Goal: Transaction & Acquisition: Purchase product/service

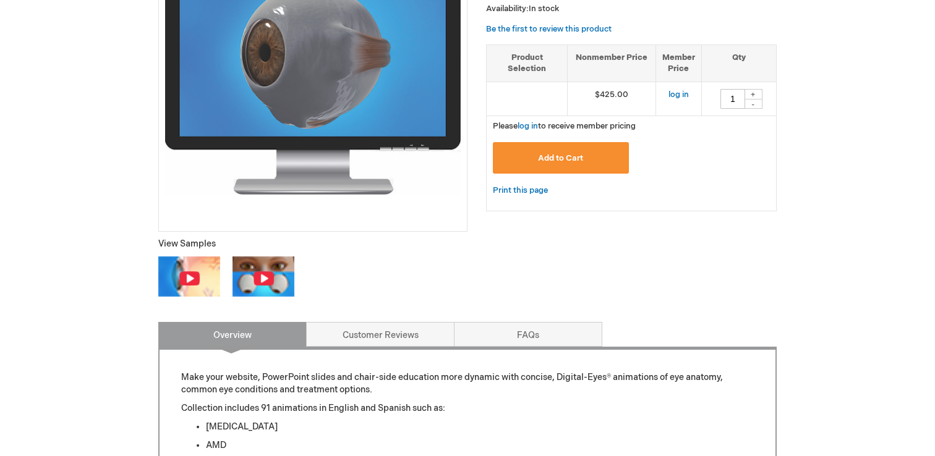
scroll to position [261, 0]
click at [531, 121] on link "log in" at bounding box center [527, 126] width 20 height 10
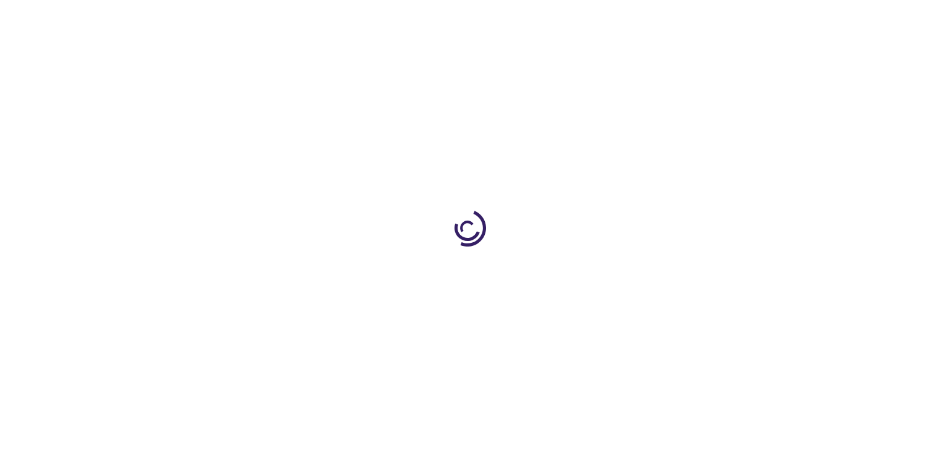
type input "1"
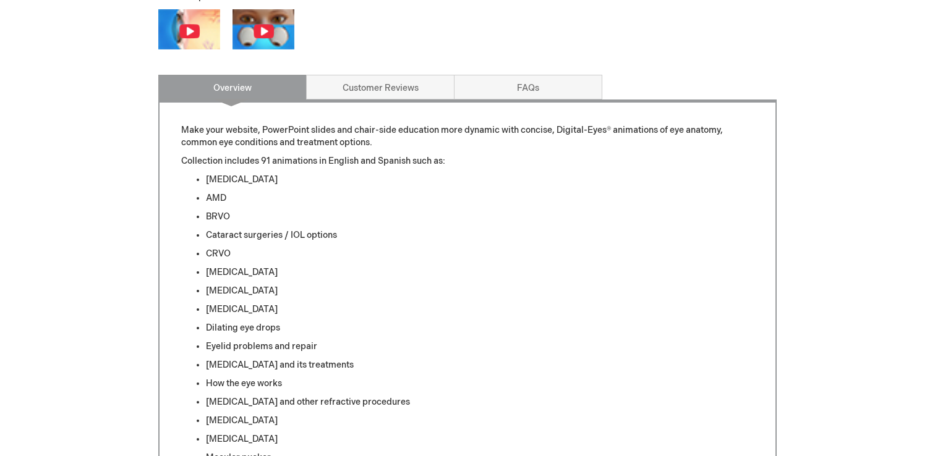
scroll to position [508, 0]
click at [504, 77] on link "FAQs" at bounding box center [528, 86] width 148 height 25
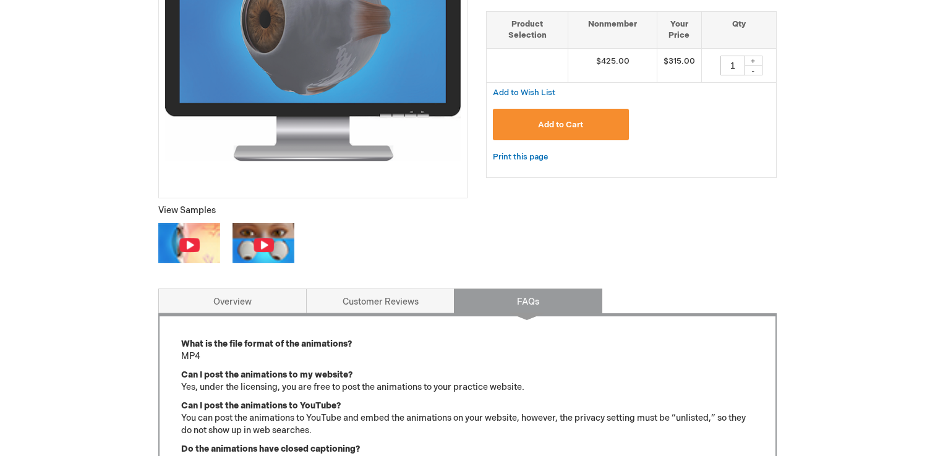
scroll to position [312, 0]
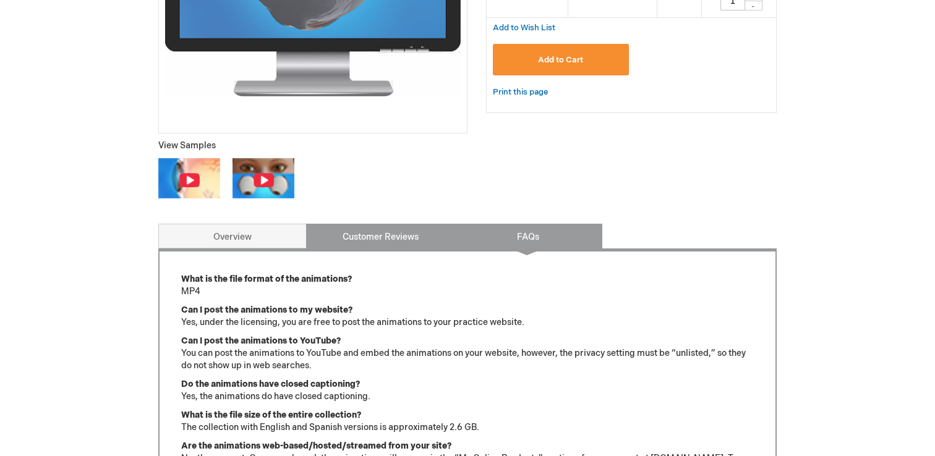
click at [378, 242] on link "Customer Reviews" at bounding box center [380, 236] width 148 height 25
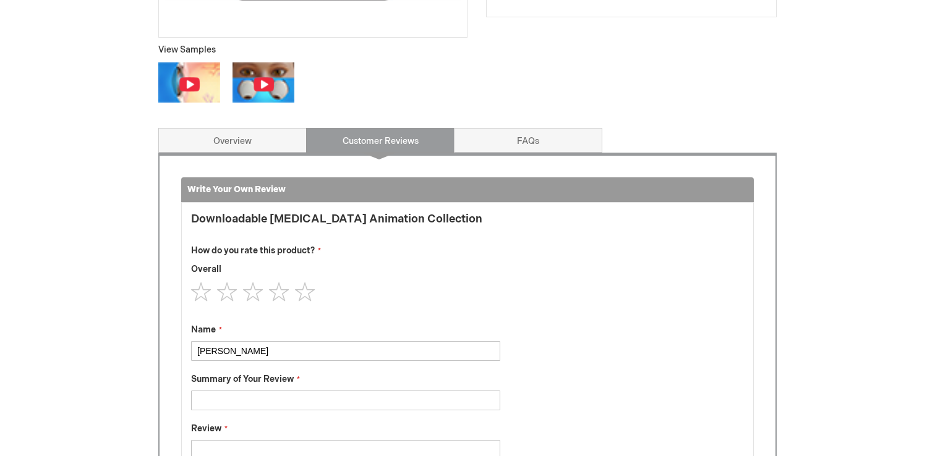
scroll to position [453, 0]
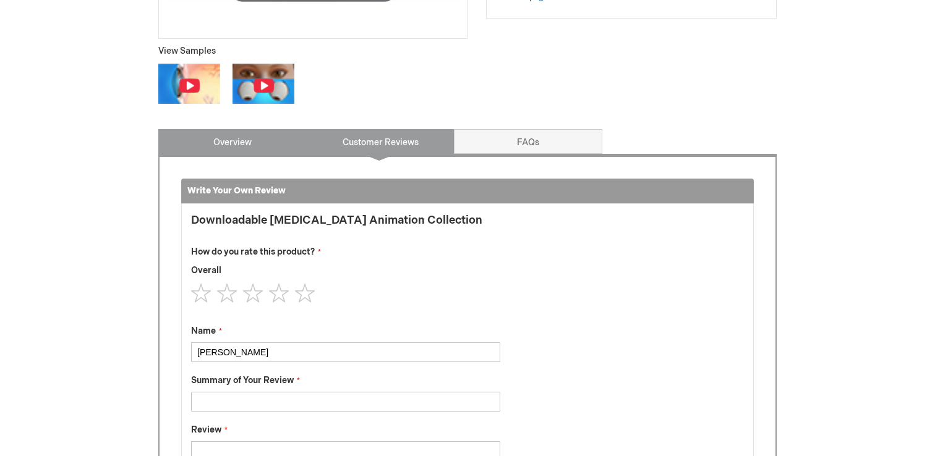
click at [208, 134] on link "Overview" at bounding box center [232, 141] width 148 height 25
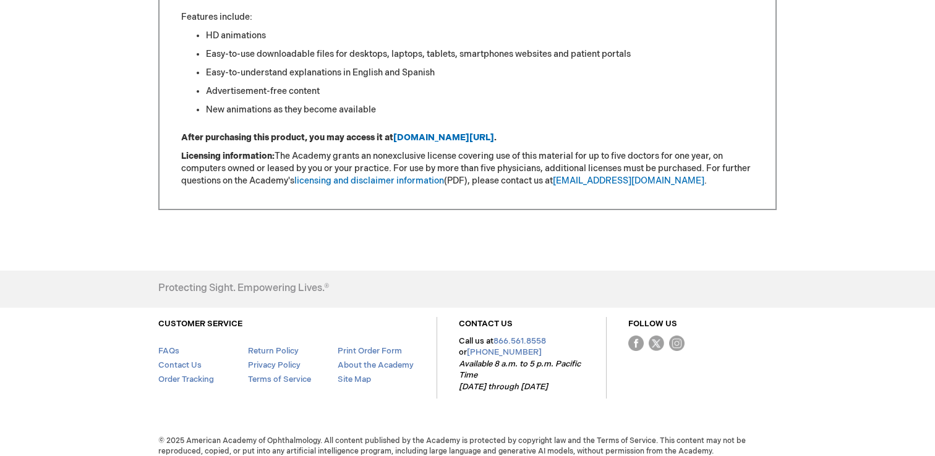
scroll to position [1089, 0]
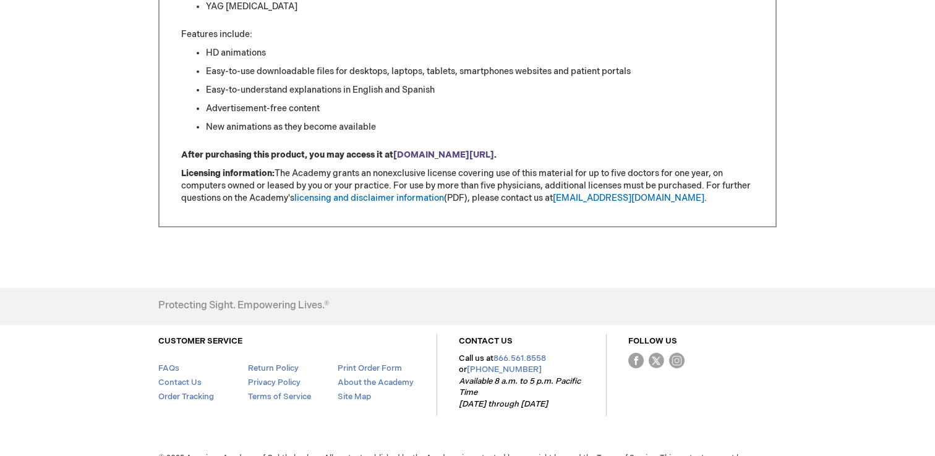
click at [425, 156] on strong "[DOMAIN_NAME][URL]" at bounding box center [443, 155] width 101 height 11
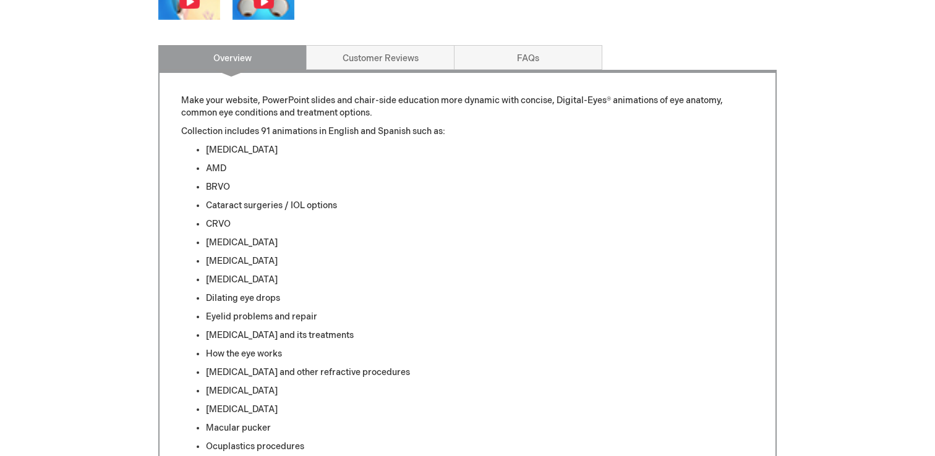
scroll to position [501, 0]
